Goal: Task Accomplishment & Management: Use online tool/utility

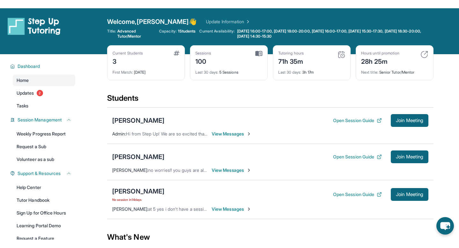
scroll to position [23, 0]
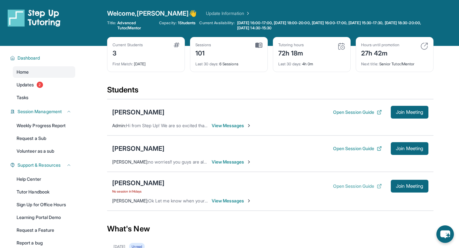
click at [343, 186] on button "Open Session Guide" at bounding box center [357, 186] width 49 height 6
click at [370, 187] on button "Open Session Guide" at bounding box center [357, 186] width 49 height 6
click at [415, 185] on span "Join Meeting" at bounding box center [408, 186] width 27 height 4
click at [132, 183] on div "[PERSON_NAME]" at bounding box center [138, 182] width 52 height 9
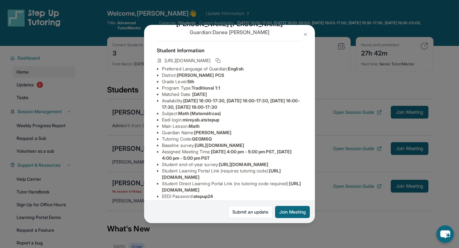
scroll to position [19, 0]
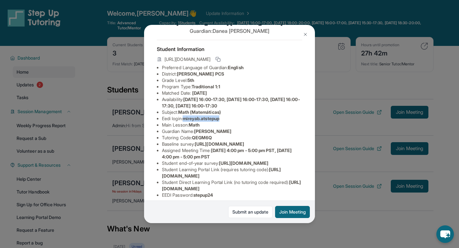
drag, startPoint x: 185, startPoint y: 119, endPoint x: 225, endPoint y: 116, distance: 39.6
click at [225, 116] on li "Eedi login : [PERSON_NAME].atstepup" at bounding box center [232, 118] width 140 height 6
click at [223, 147] on li "Baseline survey : [URL][DOMAIN_NAME]" at bounding box center [232, 144] width 140 height 6
drag, startPoint x: 163, startPoint y: 150, endPoint x: 278, endPoint y: 158, distance: 115.2
click at [278, 147] on li "Baseline survey : [URL][DOMAIN_NAME]" at bounding box center [232, 144] width 140 height 6
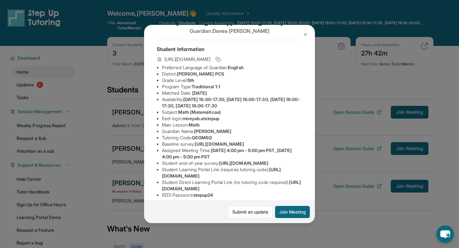
click at [280, 126] on li "Main Lesson : Math" at bounding box center [232, 125] width 140 height 6
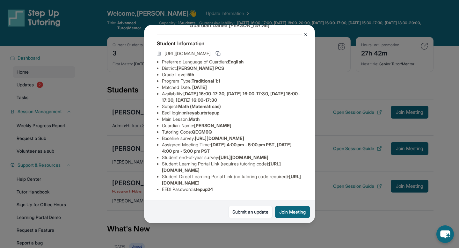
scroll to position [69, 0]
drag, startPoint x: 196, startPoint y: 191, endPoint x: 220, endPoint y: 190, distance: 23.6
click at [220, 190] on li "EEDI Password : stepup24" at bounding box center [232, 189] width 140 height 6
copy span "stepup24"
drag, startPoint x: 185, startPoint y: 68, endPoint x: 224, endPoint y: 68, distance: 38.5
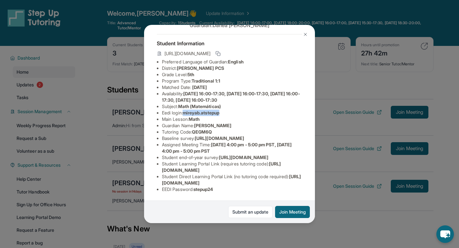
click at [224, 110] on li "Eedi login : [PERSON_NAME].atstepup" at bounding box center [232, 113] width 140 height 6
copy span "mireyab.atstepup"
click at [308, 34] on button at bounding box center [305, 34] width 13 height 13
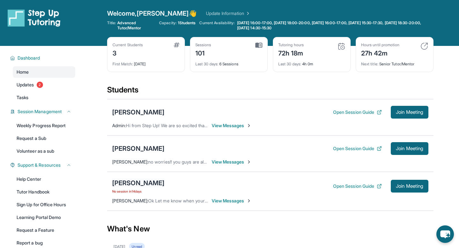
click at [140, 183] on div "[PERSON_NAME]" at bounding box center [138, 182] width 52 height 9
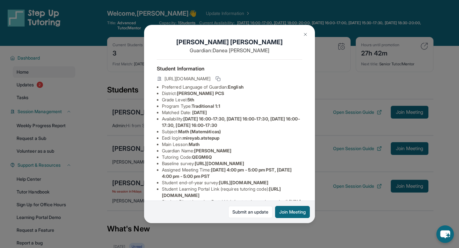
click at [304, 32] on img at bounding box center [305, 34] width 5 height 5
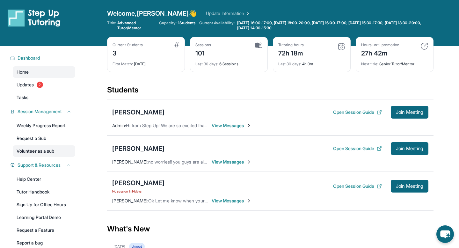
click at [35, 148] on link "Volunteer as a sub" at bounding box center [44, 150] width 62 height 11
click at [139, 188] on div "[PERSON_NAME] No session [DATE]" at bounding box center [138, 185] width 52 height 15
click at [139, 182] on div "[PERSON_NAME]" at bounding box center [138, 182] width 52 height 9
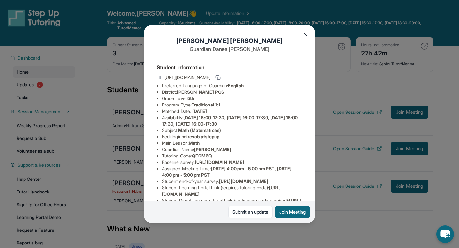
scroll to position [0, 0]
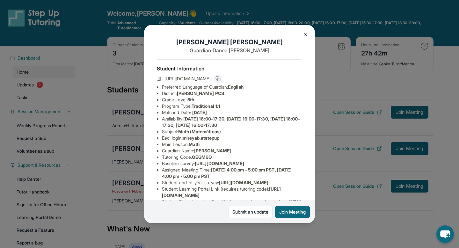
click at [220, 79] on icon at bounding box center [217, 78] width 5 height 5
click at [220, 77] on icon at bounding box center [217, 78] width 5 height 5
click at [297, 214] on button "Join Meeting" at bounding box center [292, 212] width 35 height 12
